Goal: Task Accomplishment & Management: Use online tool/utility

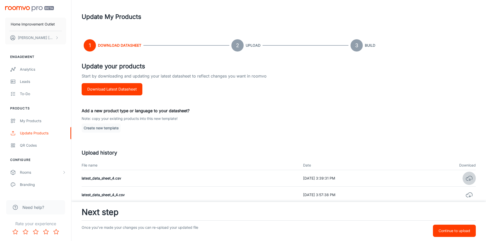
click at [471, 177] on icon "button" at bounding box center [469, 178] width 7 height 7
click at [438, 227] on button "Continue to upload" at bounding box center [454, 231] width 43 height 12
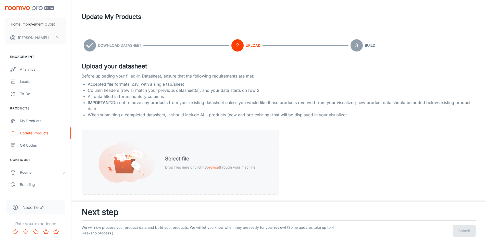
click at [212, 168] on span "browse" at bounding box center [213, 167] width 12 height 4
click at [216, 166] on span "browse" at bounding box center [213, 167] width 12 height 4
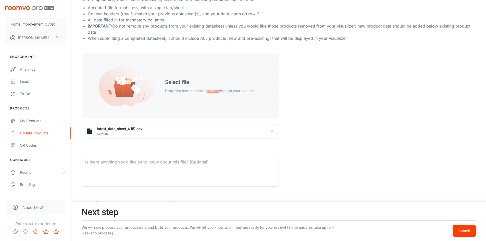
scroll to position [51, 0]
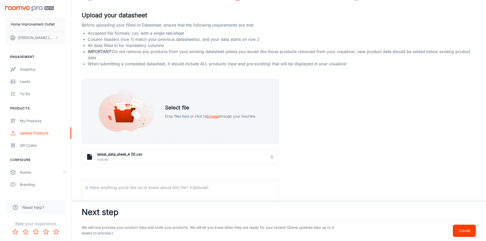
click at [270, 158] on icon "button" at bounding box center [272, 157] width 5 height 5
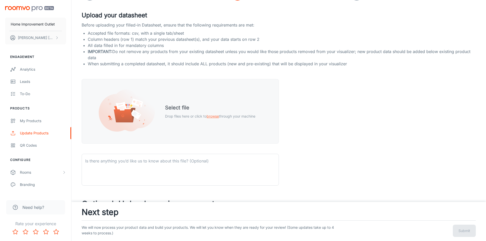
click at [209, 116] on span "browse" at bounding box center [213, 116] width 12 height 4
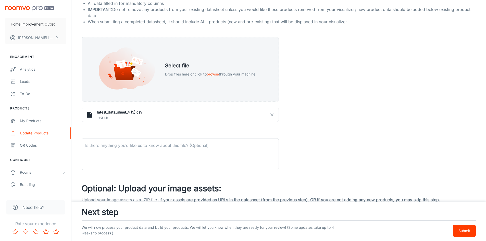
scroll to position [102, 0]
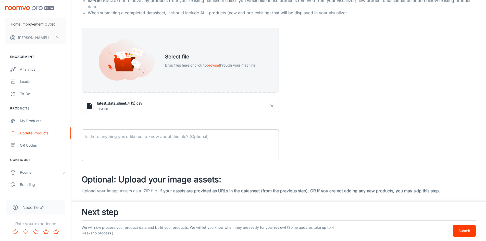
click at [179, 143] on textarea at bounding box center [180, 145] width 190 height 23
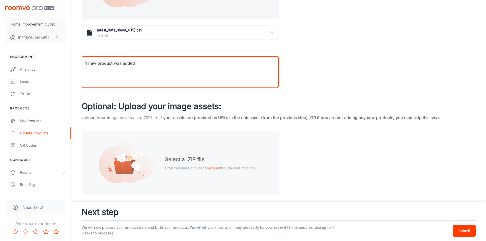
scroll to position [181, 0]
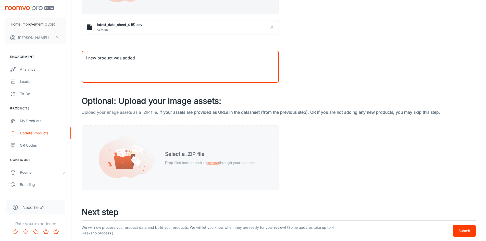
type textarea "1 new product was added"
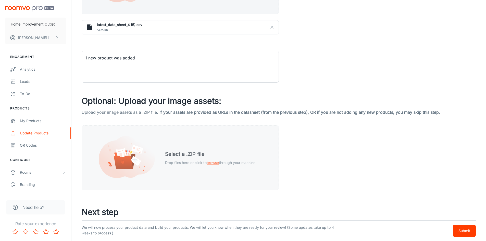
click at [212, 164] on span "browse" at bounding box center [213, 163] width 12 height 4
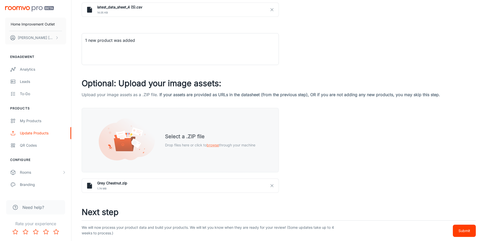
scroll to position [207, 0]
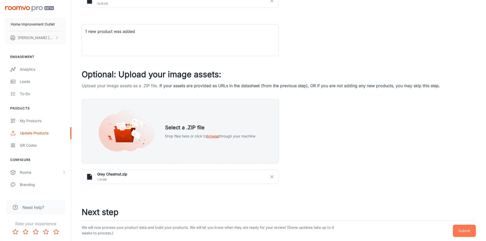
click at [467, 232] on p "Submit" at bounding box center [465, 231] width 12 height 6
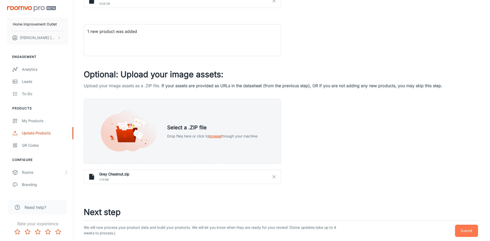
scroll to position [0, 0]
